Goal: Task Accomplishment & Management: Use online tool/utility

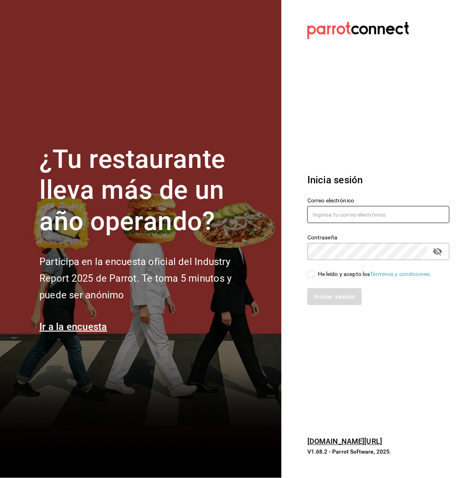
type input "guiconstituyentes@gmail.com"
click at [312, 274] on input "He leído y acepto los Términos y condiciones." at bounding box center [311, 274] width 7 height 7
checkbox input "true"
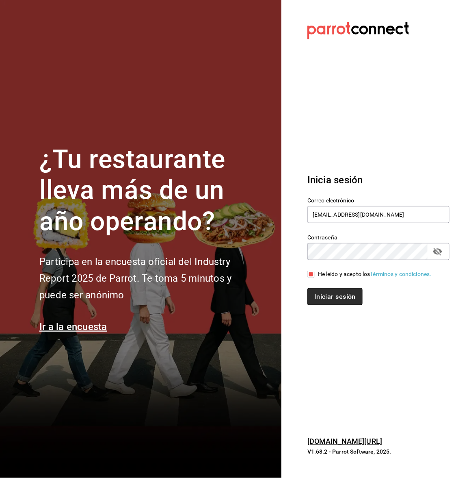
click at [312, 290] on button "Iniciar sesión" at bounding box center [335, 296] width 55 height 17
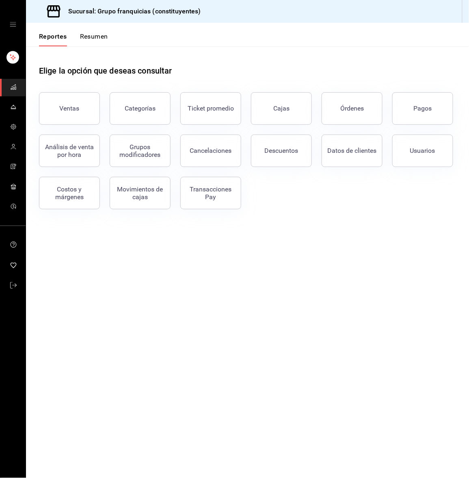
click at [89, 41] on button "Resumen" at bounding box center [94, 40] width 28 height 14
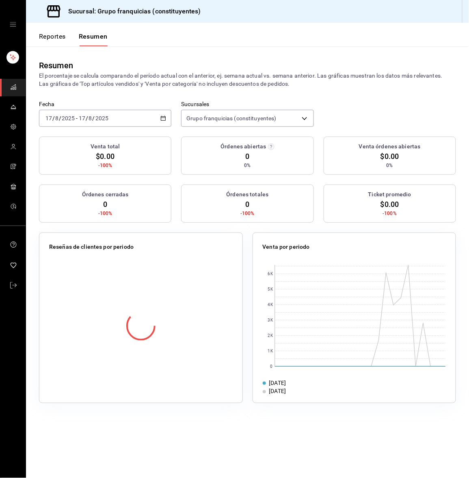
click at [50, 39] on button "Reportes" at bounding box center [52, 40] width 27 height 14
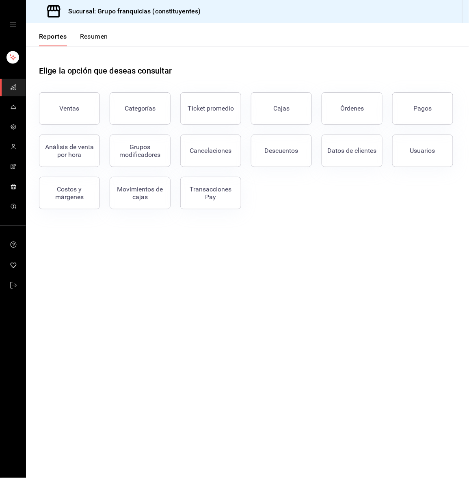
click at [96, 31] on div "Reportes Resumen" at bounding box center [67, 35] width 82 height 24
click at [96, 33] on button "Resumen" at bounding box center [94, 40] width 28 height 14
